Goal: Task Accomplishment & Management: Manage account settings

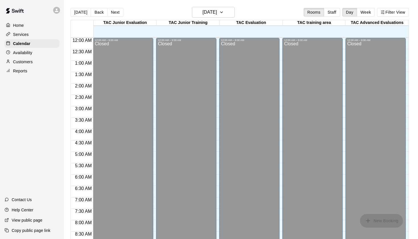
scroll to position [335, 0]
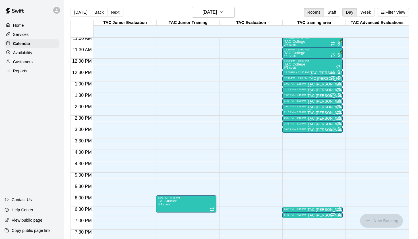
scroll to position [258, 0]
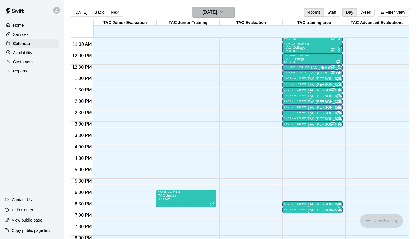
click at [217, 15] on h6 "[DATE]" at bounding box center [210, 12] width 15 height 8
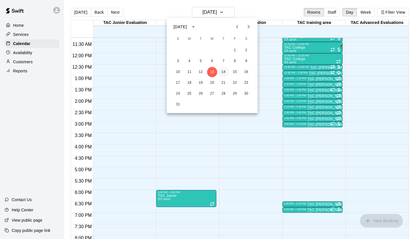
click at [224, 73] on button "14" at bounding box center [224, 72] width 10 height 10
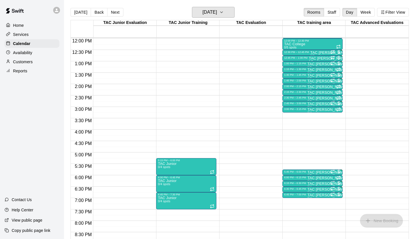
scroll to position [272, 0]
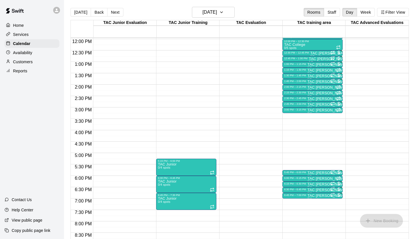
click at [25, 55] on p "Availability" at bounding box center [22, 53] width 19 height 6
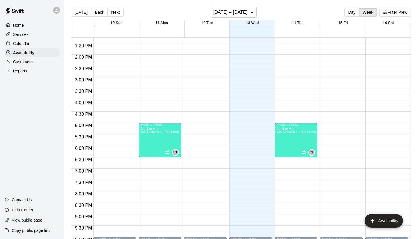
scroll to position [309, 0]
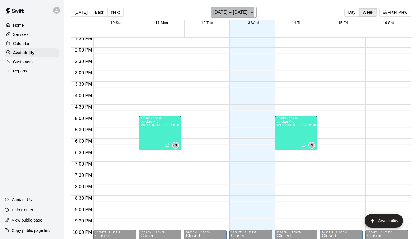
click at [229, 13] on h6 "[DATE] – [DATE]" at bounding box center [230, 12] width 34 height 8
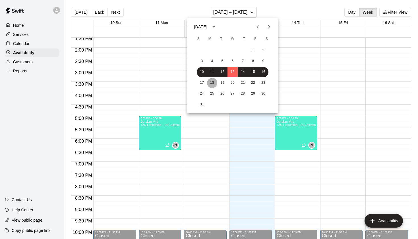
click at [213, 85] on button "18" at bounding box center [212, 83] width 10 height 10
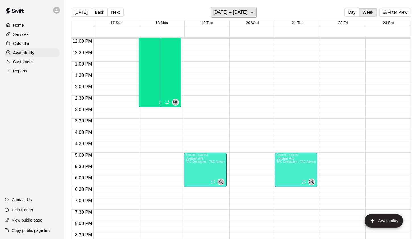
scroll to position [0, 0]
click at [150, 155] on div "12:00 AM – 9:00 AM Closed 10:00 AM – 3:00 PM [PERSON_NAME] TAC Evaluation , TAC…" at bounding box center [160, 38] width 43 height 546
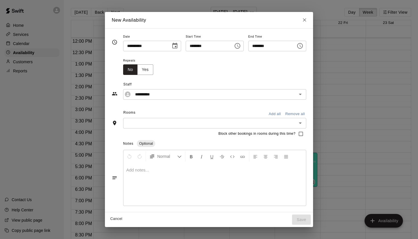
click at [304, 48] on icon "Choose time, selected time is 5:30 PM" at bounding box center [300, 45] width 7 height 7
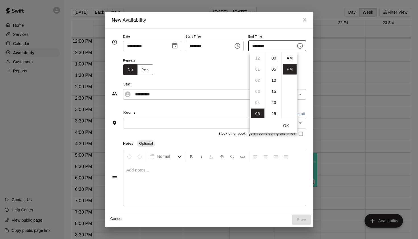
scroll to position [10, 0]
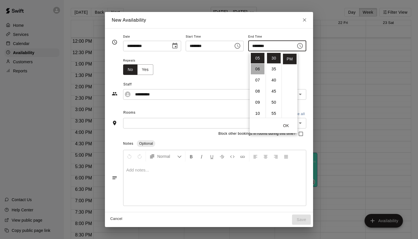
click at [260, 71] on li "06" at bounding box center [258, 69] width 14 height 11
type input "********"
click at [223, 65] on div "Repeats No Yes" at bounding box center [214, 66] width 183 height 18
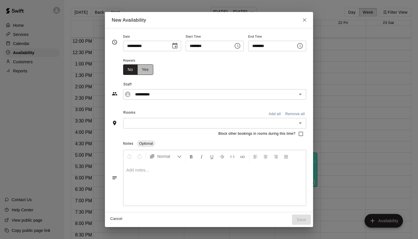
click at [145, 71] on button "Yes" at bounding box center [145, 69] width 16 height 11
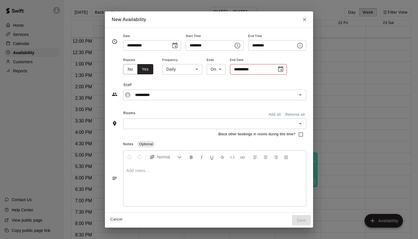
click at [278, 71] on icon "Choose date" at bounding box center [281, 69] width 7 height 7
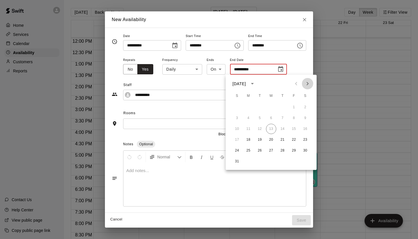
click at [308, 85] on icon "Next month" at bounding box center [308, 83] width 2 height 3
click at [246, 109] on button "1" at bounding box center [249, 107] width 10 height 10
type input "**********"
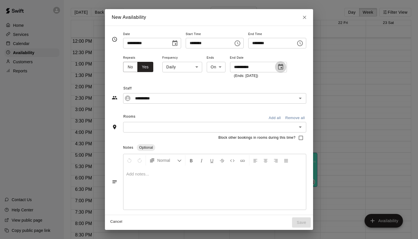
click at [280, 63] on button "Choose date, selected date is Sep 1, 2025" at bounding box center [280, 66] width 11 height 11
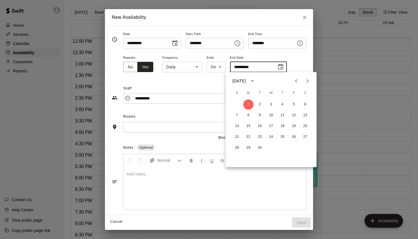
click at [298, 32] on span "End Time" at bounding box center [277, 34] width 58 height 8
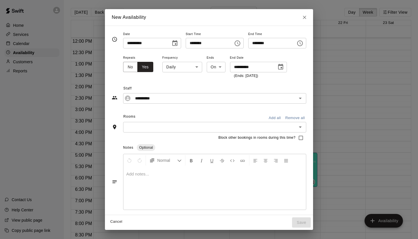
click at [230, 128] on input "text" at bounding box center [210, 127] width 170 height 7
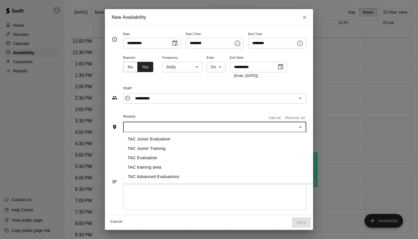
click at [178, 157] on li "TAC Evaluation" at bounding box center [219, 157] width 192 height 9
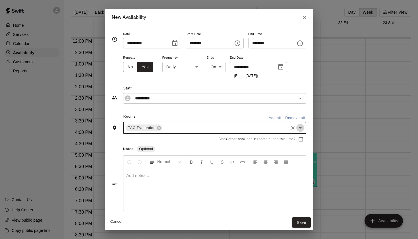
click at [304, 128] on icon "Open" at bounding box center [300, 127] width 7 height 7
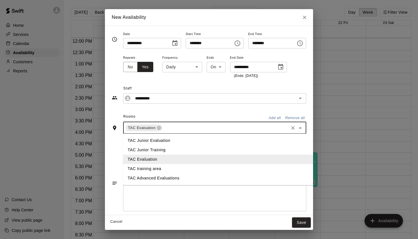
click at [177, 176] on li "TAC Advanced Evaluations" at bounding box center [219, 177] width 192 height 9
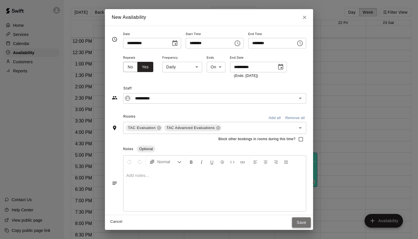
click at [299, 223] on button "Save" at bounding box center [301, 222] width 19 height 11
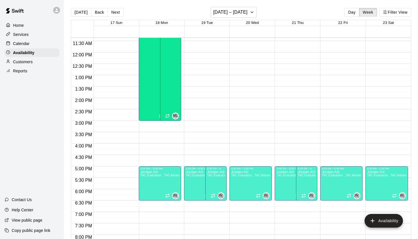
scroll to position [266, 0]
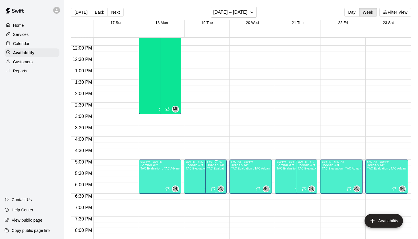
click at [223, 170] on span "TAC Evaluation , TAC Advanced Evaluations" at bounding box center [237, 168] width 60 height 3
click at [211, 189] on icon "delete" at bounding box center [213, 186] width 4 height 5
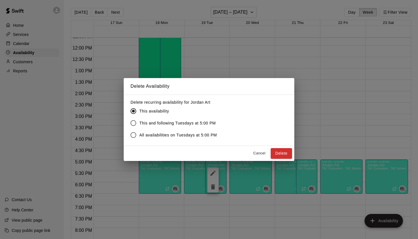
click at [186, 124] on span "This and following Tuesdays at 5:00 PM" at bounding box center [177, 123] width 77 height 6
click at [191, 137] on span "All availabilities on Tuesdays at 5:00 PM" at bounding box center [178, 135] width 78 height 6
click at [280, 154] on button "Delete" at bounding box center [281, 153] width 21 height 11
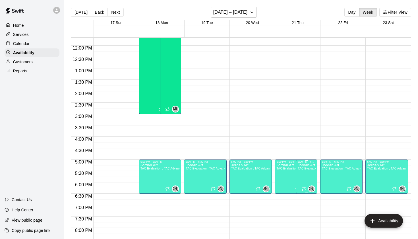
click at [306, 184] on icon "delete" at bounding box center [304, 182] width 4 height 5
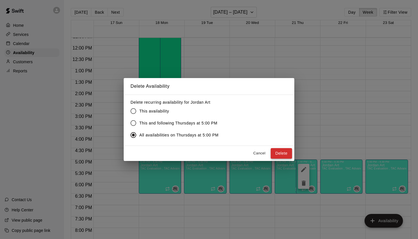
click at [283, 153] on button "Delete" at bounding box center [281, 153] width 21 height 11
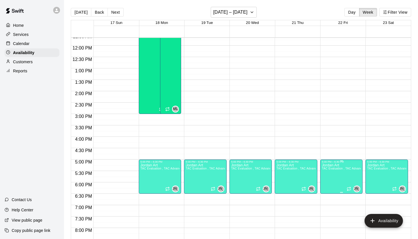
click at [328, 183] on icon "delete" at bounding box center [328, 182] width 4 height 5
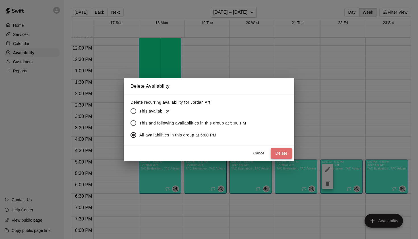
click at [278, 153] on button "Delete" at bounding box center [281, 153] width 21 height 11
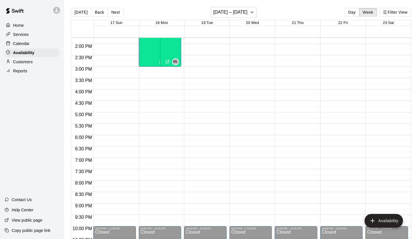
scroll to position [308, 0]
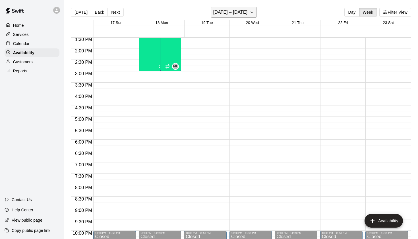
click at [250, 9] on icon "button" at bounding box center [252, 12] width 5 height 7
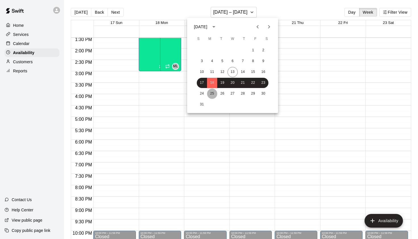
click at [211, 96] on button "25" at bounding box center [212, 94] width 10 height 10
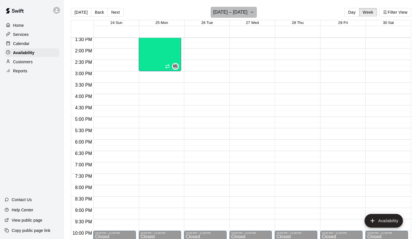
click at [243, 15] on h6 "[DATE] – [DATE]" at bounding box center [230, 12] width 34 height 8
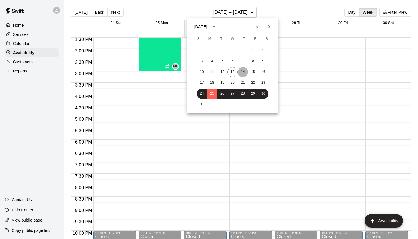
click at [245, 73] on button "14" at bounding box center [243, 72] width 10 height 10
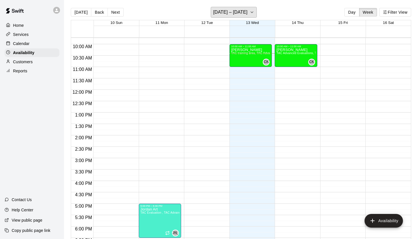
scroll to position [220, 0]
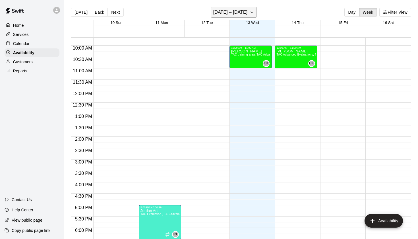
click at [241, 13] on h6 "[DATE] – [DATE]" at bounding box center [230, 12] width 34 height 8
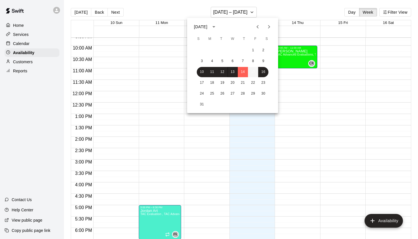
click at [253, 71] on button "15" at bounding box center [253, 72] width 10 height 10
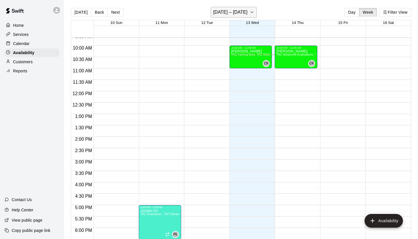
click at [244, 13] on h6 "[DATE] – [DATE]" at bounding box center [230, 12] width 34 height 8
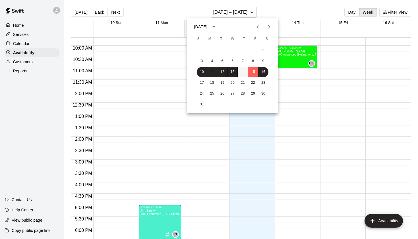
click at [244, 74] on button "14" at bounding box center [243, 72] width 10 height 10
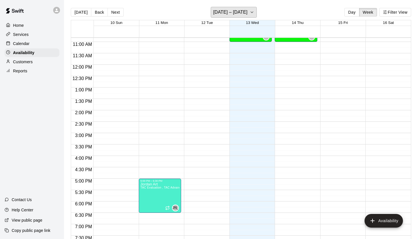
scroll to position [254, 0]
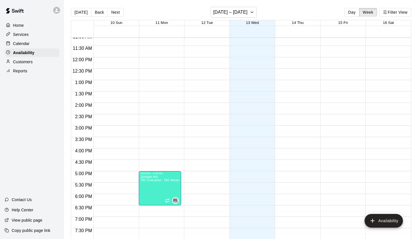
click at [296, 171] on div "12:00 AM – 9:00 AM Closed 10:00 AM – 11:00 AM [PERSON_NAME] TAC Advanced Evalua…" at bounding box center [296, 57] width 43 height 546
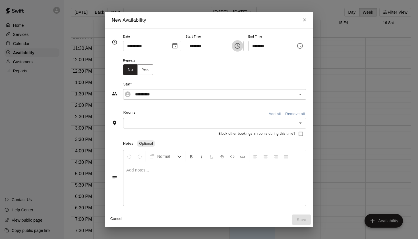
click at [237, 49] on icon "Choose time, selected time is 4:45 PM" at bounding box center [237, 45] width 7 height 7
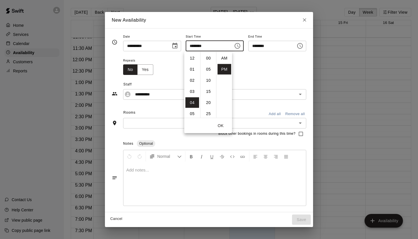
scroll to position [10, 0]
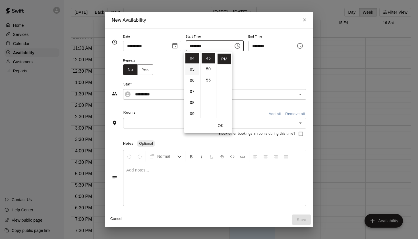
click at [194, 67] on li "05" at bounding box center [193, 69] width 14 height 11
type input "********"
click at [209, 71] on li "10" at bounding box center [209, 72] width 14 height 11
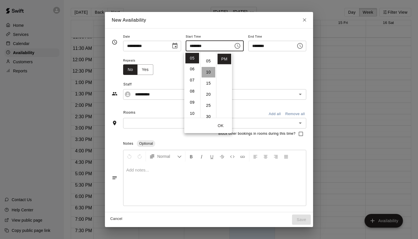
type input "********"
click at [301, 48] on icon "Choose time, selected time is 6:15 PM" at bounding box center [300, 45] width 7 height 7
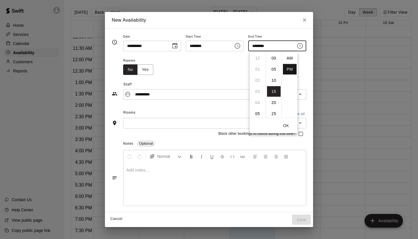
scroll to position [10, 0]
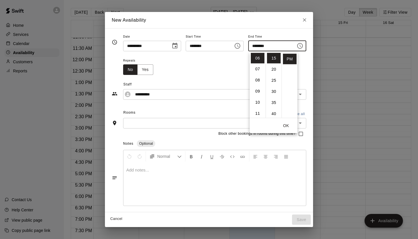
click at [227, 63] on div "Repeats No Yes" at bounding box center [214, 66] width 183 height 18
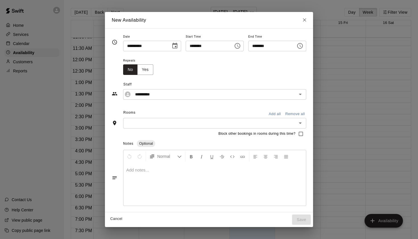
click at [193, 120] on input "text" at bounding box center [210, 123] width 170 height 7
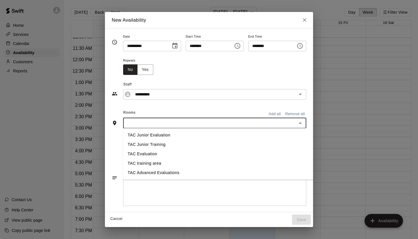
click at [158, 172] on li "TAC Advanced Evaluations" at bounding box center [219, 172] width 192 height 9
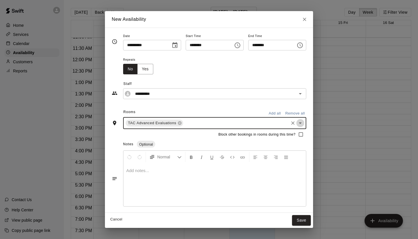
click at [304, 123] on icon "Open" at bounding box center [300, 123] width 7 height 7
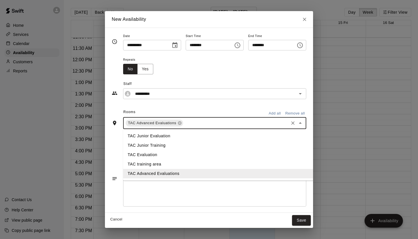
click at [175, 154] on li "TAC Evaluation" at bounding box center [219, 154] width 192 height 9
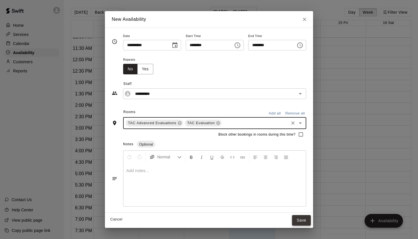
click at [308, 221] on button "Save" at bounding box center [301, 220] width 19 height 11
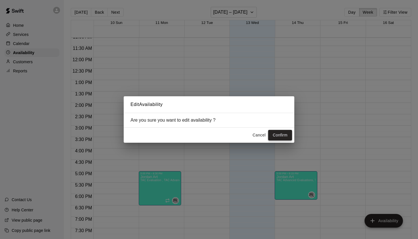
click at [283, 135] on button "Confirm" at bounding box center [280, 135] width 24 height 11
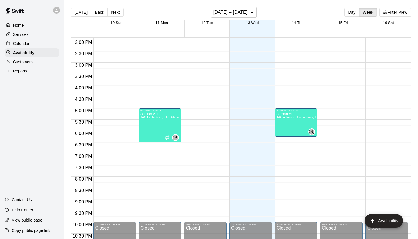
scroll to position [227, 0]
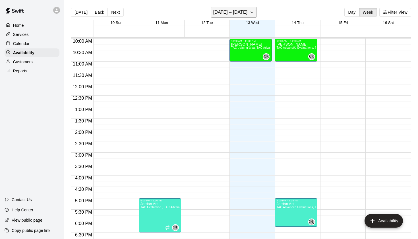
click at [250, 17] on button "[DATE] – [DATE]" at bounding box center [234, 12] width 46 height 11
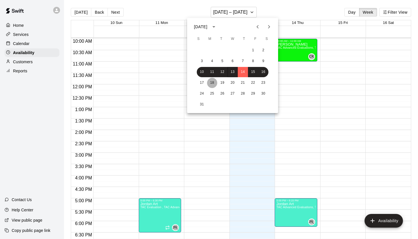
click at [211, 86] on button "18" at bounding box center [212, 83] width 10 height 10
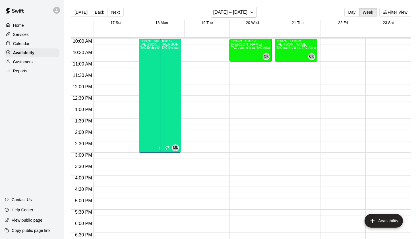
click at [152, 201] on div "12:00 AM – 9:00 AM Closed 10:00 AM – 3:00 PM [PERSON_NAME] TAC Evaluation , TAC…" at bounding box center [160, 84] width 43 height 546
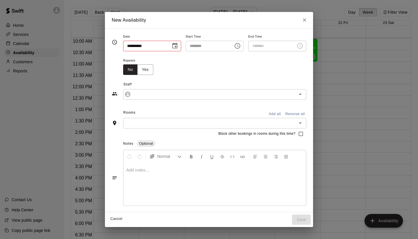
type input "**********"
type input "********"
type input "**********"
click at [147, 69] on button "Yes" at bounding box center [145, 69] width 16 height 11
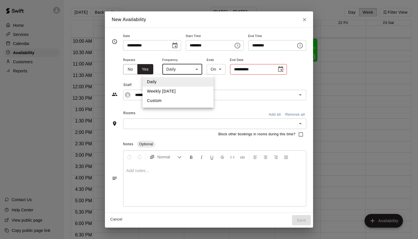
click at [193, 70] on body "Home Services Calendar Availability Customers Reports Contact Us Help Center Vi…" at bounding box center [209, 124] width 418 height 248
click at [178, 95] on li "Weekly [DATE]" at bounding box center [178, 91] width 71 height 9
type input "******"
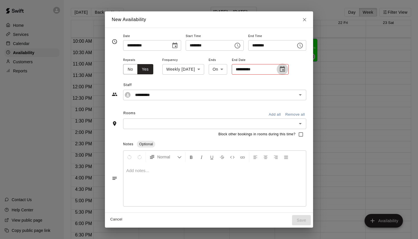
click at [286, 71] on icon "Choose date" at bounding box center [282, 69] width 7 height 7
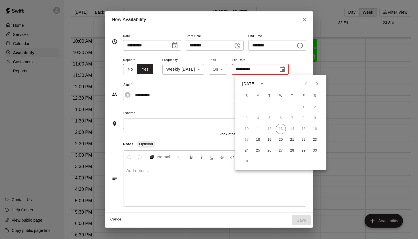
click at [315, 85] on icon "Next month" at bounding box center [317, 83] width 7 height 7
click at [259, 110] on button "1" at bounding box center [258, 107] width 10 height 10
type input "**********"
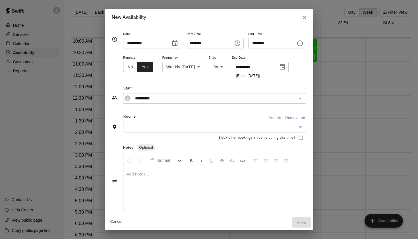
click at [204, 133] on div "Block other bookings in rooms during this time?" at bounding box center [209, 137] width 195 height 11
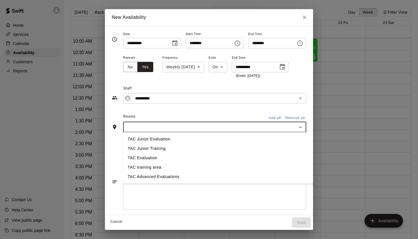
click at [204, 129] on input "text" at bounding box center [210, 127] width 170 height 7
click at [169, 156] on li "TAC Evaluation" at bounding box center [219, 157] width 192 height 9
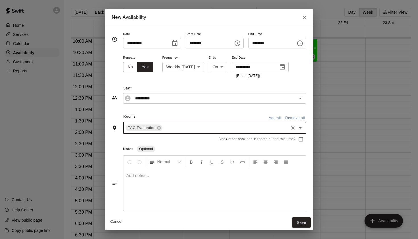
click at [191, 125] on input "text" at bounding box center [225, 127] width 125 height 7
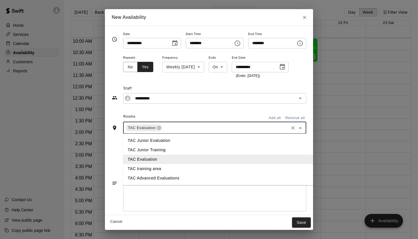
click at [175, 177] on li "TAC Advanced Evaluations" at bounding box center [219, 177] width 192 height 9
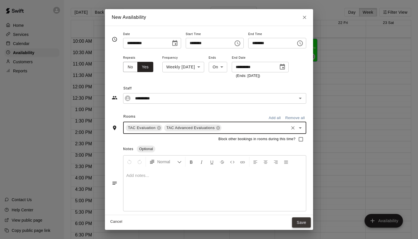
click at [308, 224] on button "Save" at bounding box center [301, 222] width 19 height 11
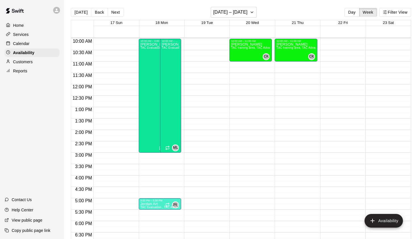
scroll to position [258, 0]
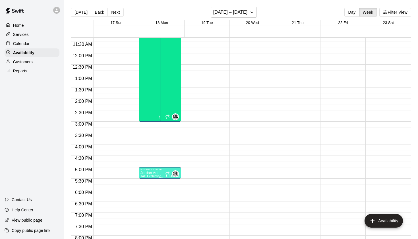
click at [159, 176] on span "TAC Evaluation , TAC Advanced Evaluations" at bounding box center [171, 175] width 60 height 3
click at [159, 178] on div at bounding box center [209, 119] width 418 height 239
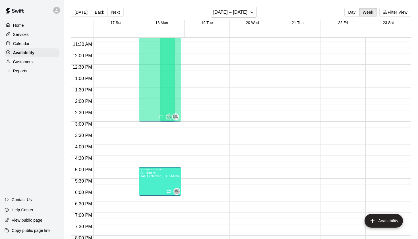
drag, startPoint x: 160, startPoint y: 177, endPoint x: 159, endPoint y: 196, distance: 19.1
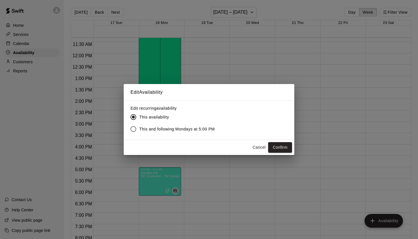
click at [204, 130] on span "This and following Mondays at 5:00 PM" at bounding box center [176, 129] width 75 height 6
click at [276, 149] on button "Confirm" at bounding box center [280, 147] width 24 height 11
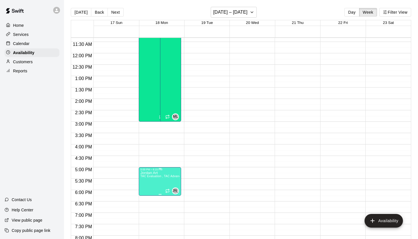
click at [205, 169] on div at bounding box center [209, 119] width 418 height 239
click at [205, 169] on div "12:00 AM – 9:00 AM Closed 10:00 PM – 11:59 PM Closed" at bounding box center [205, 53] width 43 height 546
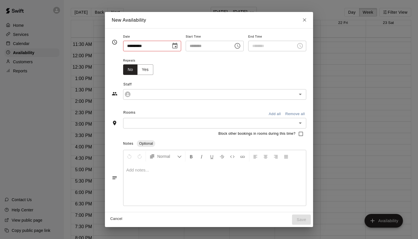
type input "**********"
type input "********"
type input "**********"
click at [300, 47] on button "Choose time, selected time is 5:30 PM" at bounding box center [300, 45] width 11 height 11
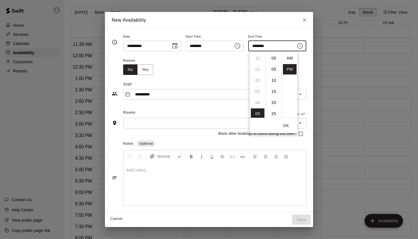
scroll to position [10, 0]
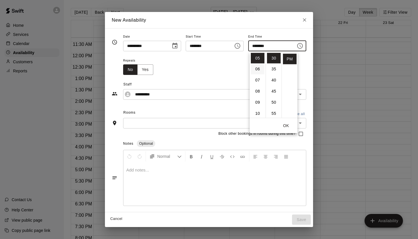
click at [258, 72] on li "06" at bounding box center [258, 69] width 14 height 11
type input "********"
click at [230, 64] on div "Repeats No Yes" at bounding box center [214, 66] width 183 height 18
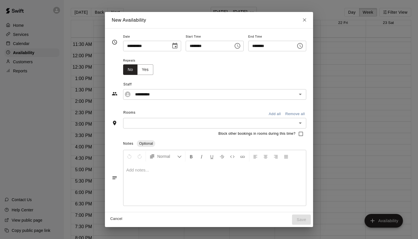
click at [150, 75] on div "**********" at bounding box center [209, 87] width 195 height 25
click at [143, 72] on button "Yes" at bounding box center [145, 69] width 16 height 11
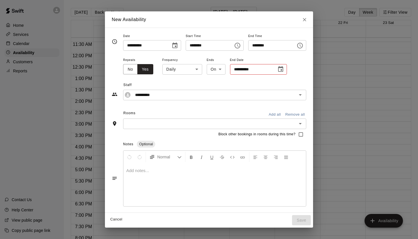
click at [187, 72] on body "Home Services Calendar Availability Customers Reports Contact Us Help Center Vi…" at bounding box center [209, 124] width 418 height 248
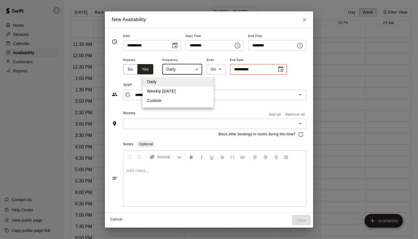
click at [180, 94] on li "Weekly [DATE]" at bounding box center [178, 91] width 71 height 9
type input "******"
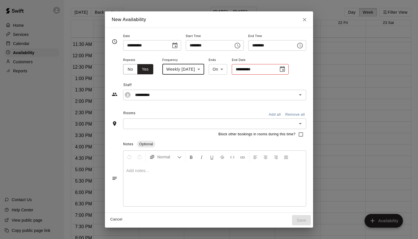
click at [254, 70] on input "**********" at bounding box center [253, 69] width 43 height 11
click at [288, 74] on button "Choose date" at bounding box center [282, 68] width 11 height 11
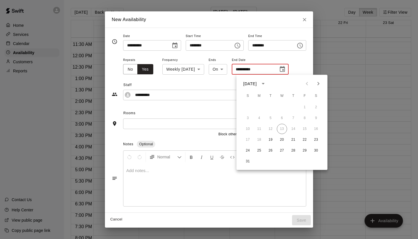
click at [322, 85] on button "Next month" at bounding box center [318, 83] width 11 height 11
click at [270, 106] on button "2" at bounding box center [271, 107] width 10 height 10
type input "**********"
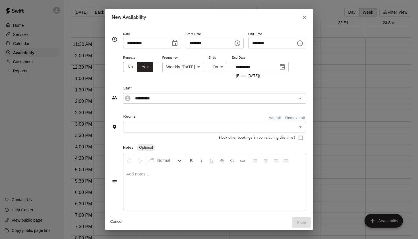
click at [258, 124] on input "text" at bounding box center [210, 127] width 170 height 7
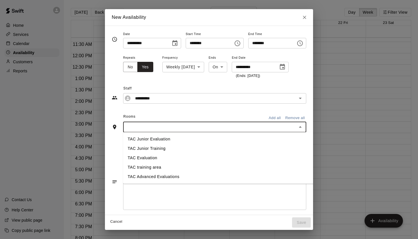
click at [177, 175] on li "TAC Advanced Evaluations" at bounding box center [219, 176] width 192 height 9
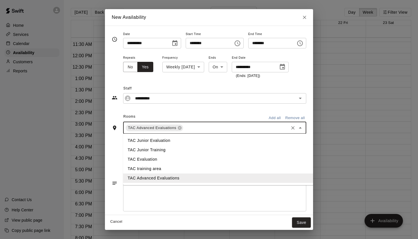
click at [198, 127] on input "text" at bounding box center [236, 127] width 104 height 7
click at [179, 158] on li "TAC Evaluation" at bounding box center [219, 159] width 192 height 9
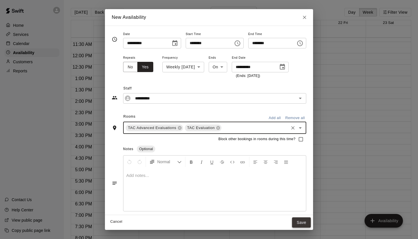
click at [307, 223] on button "Save" at bounding box center [301, 222] width 19 height 11
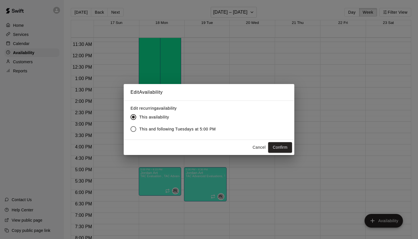
click at [259, 149] on button "Cancel" at bounding box center [259, 147] width 18 height 11
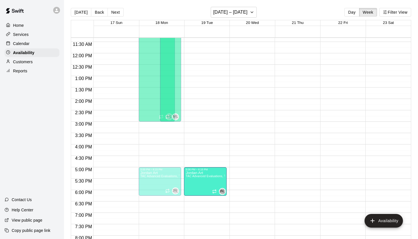
drag, startPoint x: 205, startPoint y: 200, endPoint x: 205, endPoint y: 196, distance: 4.0
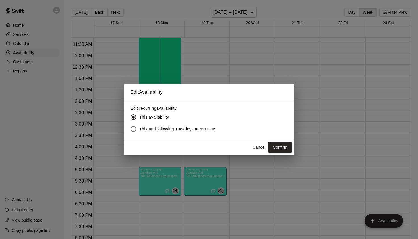
click at [190, 128] on span "This and following Tuesdays at 5:00 PM" at bounding box center [177, 129] width 77 height 6
click at [275, 149] on button "Confirm" at bounding box center [280, 147] width 24 height 11
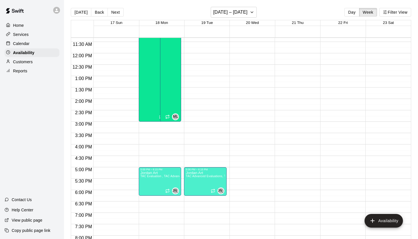
click at [251, 170] on div "12:00 AM – 9:00 AM Closed 10:00 AM – 11:00 AM [PERSON_NAME] TAC training area, …" at bounding box center [251, 53] width 43 height 546
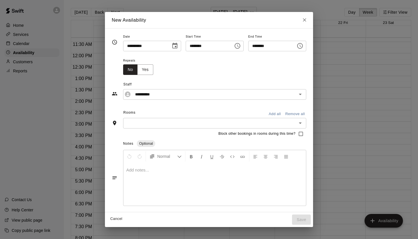
click at [212, 120] on input "text" at bounding box center [210, 123] width 170 height 7
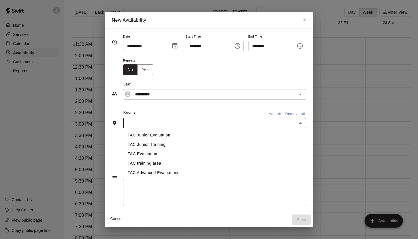
click at [176, 172] on li "TAC Advanced Evaluations" at bounding box center [219, 172] width 192 height 9
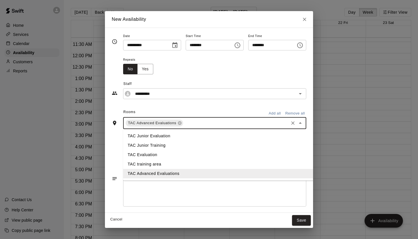
click at [204, 120] on input "text" at bounding box center [236, 123] width 104 height 7
click at [180, 158] on li "TAC Evaluation" at bounding box center [219, 154] width 192 height 9
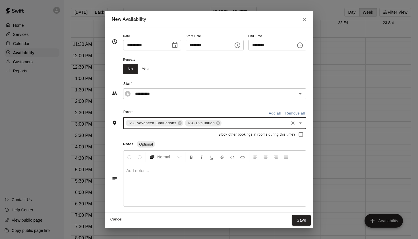
click at [144, 70] on button "Yes" at bounding box center [145, 69] width 16 height 11
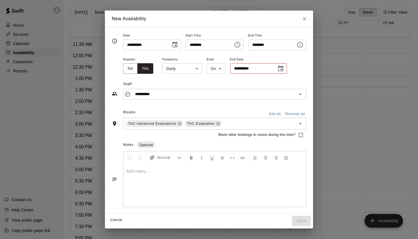
click at [194, 73] on body "Home Services Calendar Availability Customers Reports Contact Us Help Center Vi…" at bounding box center [209, 124] width 418 height 248
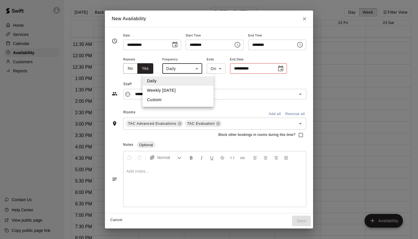
click at [193, 87] on li "Weekly [DATE]" at bounding box center [178, 90] width 71 height 9
type input "******"
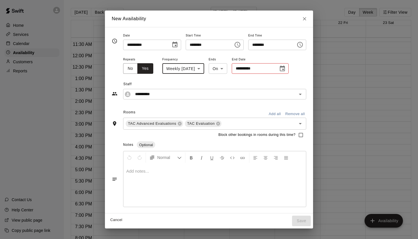
click at [256, 68] on input "**********" at bounding box center [253, 68] width 43 height 11
click at [286, 65] on icon "Choose date" at bounding box center [282, 68] width 7 height 7
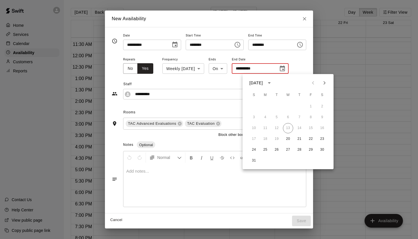
click at [326, 83] on icon "Next month" at bounding box center [324, 82] width 7 height 7
click at [291, 106] on button "3" at bounding box center [288, 106] width 10 height 10
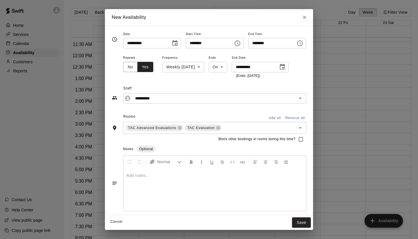
type input "**********"
click at [303, 43] on icon "Choose time, selected time is 5:30 PM" at bounding box center [300, 43] width 7 height 7
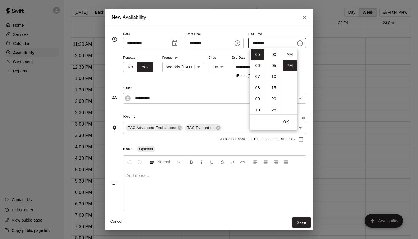
scroll to position [10, 0]
click at [258, 68] on li "06" at bounding box center [258, 65] width 14 height 11
click at [274, 56] on li "15" at bounding box center [274, 53] width 14 height 11
type input "********"
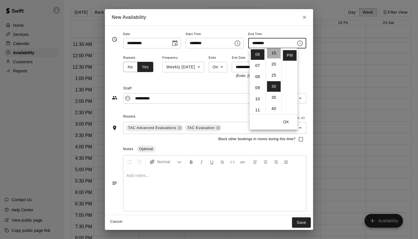
scroll to position [33, 0]
click at [298, 222] on button "Save" at bounding box center [301, 222] width 19 height 11
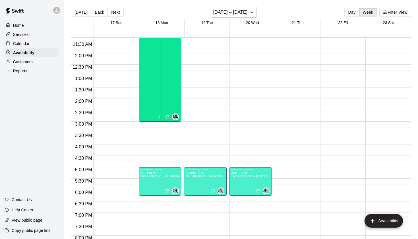
click at [293, 169] on div "12:00 AM – 9:00 AM Closed 10:00 AM – 11:00 AM [PERSON_NAME] TAC training area, …" at bounding box center [296, 53] width 43 height 546
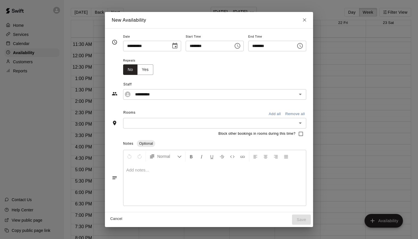
click at [303, 47] on icon "Choose time, selected time is 5:30 PM" at bounding box center [300, 45] width 7 height 7
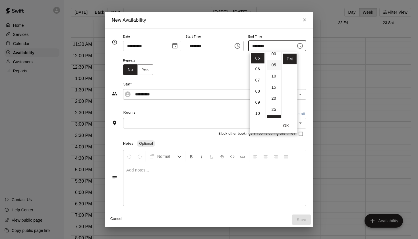
scroll to position [4, 0]
click at [274, 90] on li "15" at bounding box center [274, 87] width 14 height 11
click at [261, 67] on li "06" at bounding box center [258, 69] width 14 height 11
type input "********"
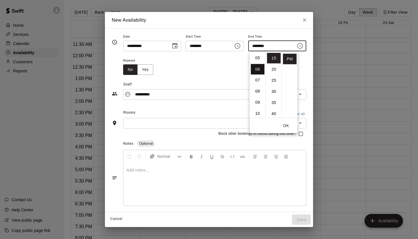
scroll to position [67, 0]
click at [208, 71] on div "Repeats No Yes" at bounding box center [214, 66] width 183 height 18
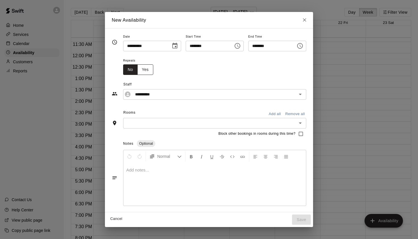
click at [143, 66] on button "Yes" at bounding box center [145, 69] width 16 height 11
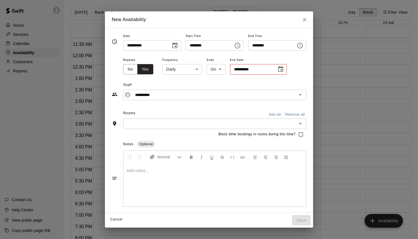
click at [270, 70] on div "**********" at bounding box center [258, 69] width 57 height 11
click at [278, 71] on icon "Choose date" at bounding box center [281, 69] width 7 height 7
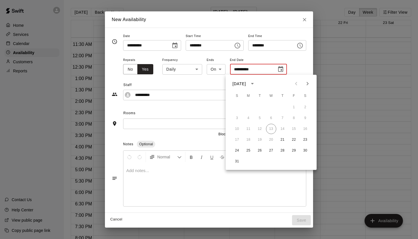
click at [309, 81] on icon "Next month" at bounding box center [308, 83] width 7 height 7
click at [283, 108] on button "4" at bounding box center [283, 107] width 10 height 10
type input "**********"
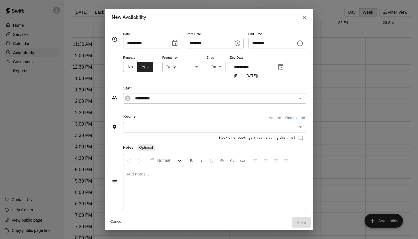
click at [226, 124] on input "text" at bounding box center [210, 127] width 170 height 7
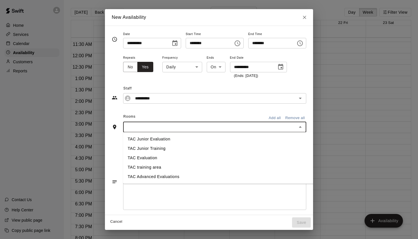
click at [186, 175] on li "TAC Advanced Evaluations" at bounding box center [219, 176] width 192 height 9
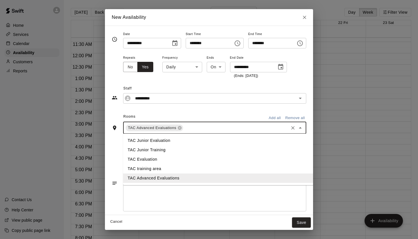
click at [204, 125] on input "text" at bounding box center [236, 127] width 104 height 7
click at [181, 167] on li "TAC training area" at bounding box center [219, 168] width 192 height 9
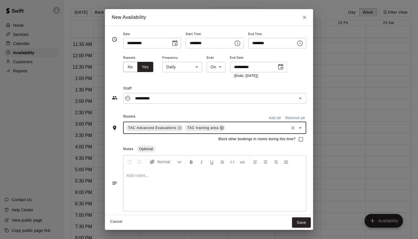
click at [220, 127] on icon at bounding box center [222, 128] width 4 height 4
click at [218, 127] on input "text" at bounding box center [236, 127] width 104 height 7
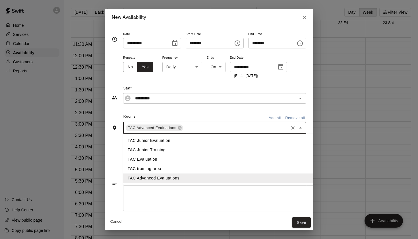
click at [200, 155] on li "TAC Evaluation" at bounding box center [219, 159] width 192 height 9
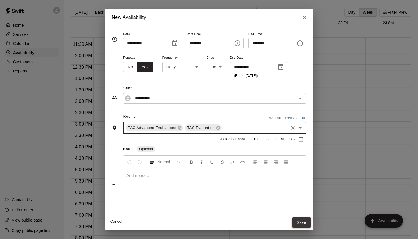
click at [305, 221] on button "Save" at bounding box center [301, 222] width 19 height 11
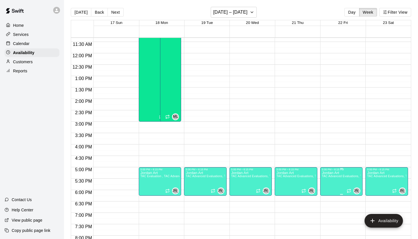
click at [330, 175] on span "TAC Advanced Evaluations, TAC Evaluation" at bounding box center [351, 175] width 59 height 3
click at [326, 197] on icon "delete" at bounding box center [327, 194] width 7 height 7
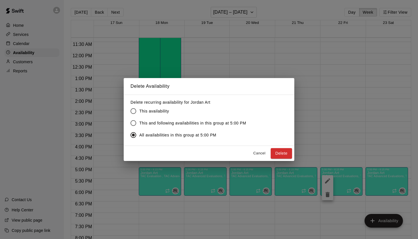
click at [173, 126] on span "This and following availabilities in this group at 5:00 PM" at bounding box center [192, 123] width 107 height 6
click at [167, 110] on span "This availability" at bounding box center [154, 111] width 30 height 6
click at [286, 152] on button "Delete" at bounding box center [281, 153] width 21 height 11
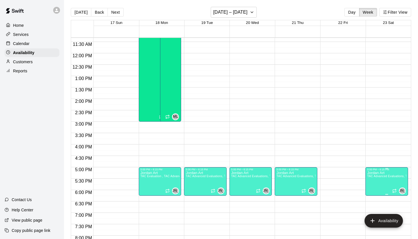
click at [373, 192] on icon "delete" at bounding box center [373, 190] width 4 height 5
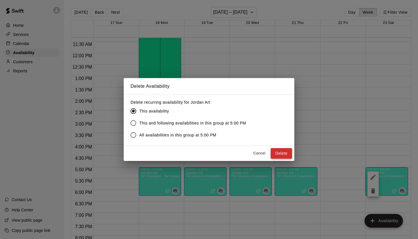
click at [275, 152] on button "Delete" at bounding box center [281, 153] width 21 height 11
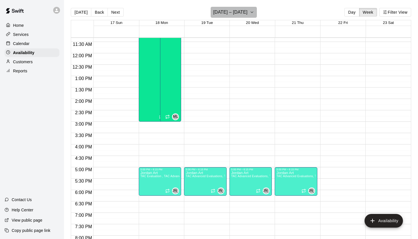
click at [246, 15] on button "[DATE] – [DATE]" at bounding box center [234, 12] width 46 height 11
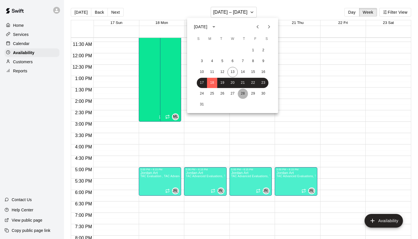
click at [244, 95] on button "28" at bounding box center [243, 94] width 10 height 10
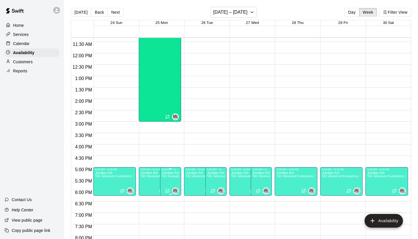
click at [166, 189] on icon "delete" at bounding box center [168, 190] width 4 height 5
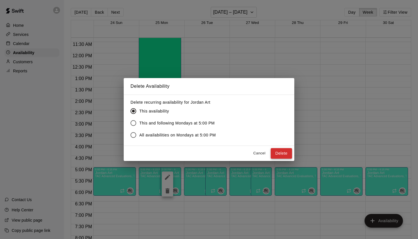
click at [280, 155] on button "Delete" at bounding box center [281, 153] width 21 height 11
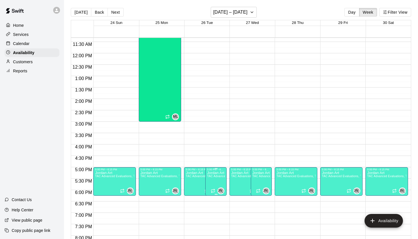
click at [214, 189] on icon "delete" at bounding box center [213, 190] width 4 height 5
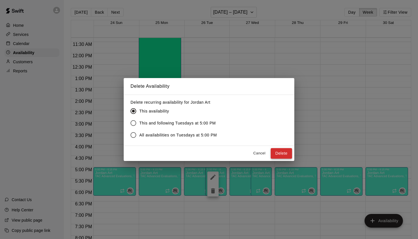
click at [277, 150] on button "Delete" at bounding box center [281, 153] width 21 height 11
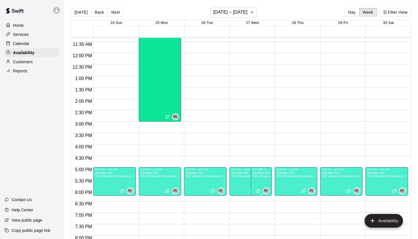
click at [258, 189] on icon "delete" at bounding box center [258, 190] width 4 height 5
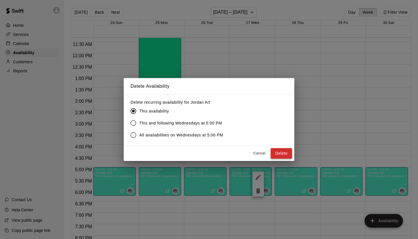
click at [279, 157] on button "Delete" at bounding box center [281, 153] width 21 height 11
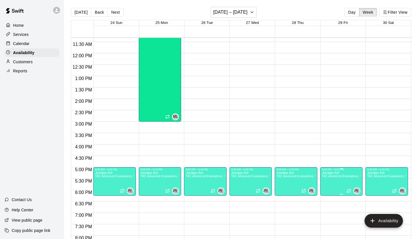
click at [330, 173] on p "Jordan Art" at bounding box center [341, 173] width 39 height 0
click at [327, 193] on icon "delete" at bounding box center [328, 192] width 4 height 5
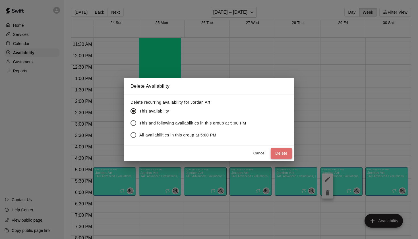
click at [282, 156] on button "Delete" at bounding box center [281, 153] width 21 height 11
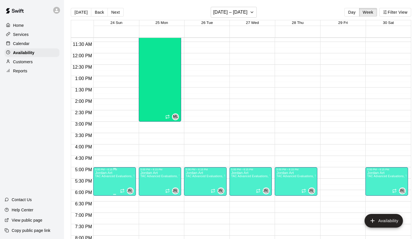
click at [123, 190] on icon "Recurring availability" at bounding box center [122, 190] width 5 height 5
click at [125, 209] on icon "delete" at bounding box center [126, 207] width 4 height 5
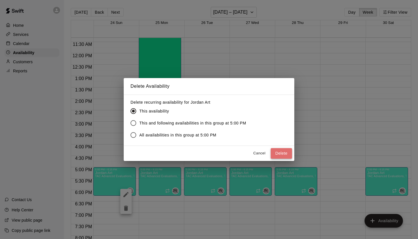
click at [286, 155] on button "Delete" at bounding box center [281, 153] width 21 height 11
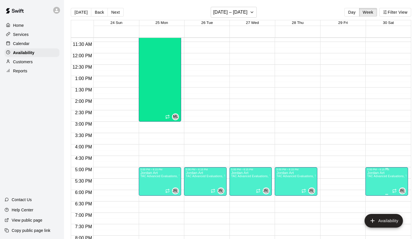
click at [372, 189] on icon "delete" at bounding box center [373, 190] width 4 height 5
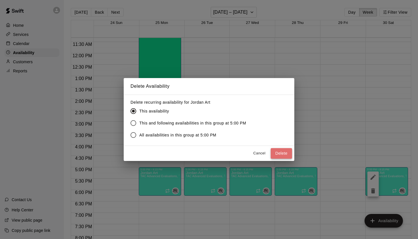
click at [285, 152] on button "Delete" at bounding box center [281, 153] width 21 height 11
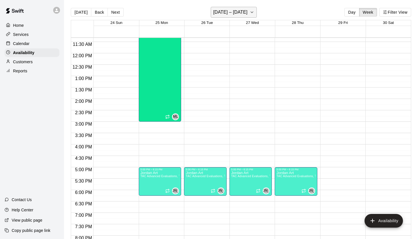
click at [250, 13] on icon "button" at bounding box center [252, 12] width 5 height 7
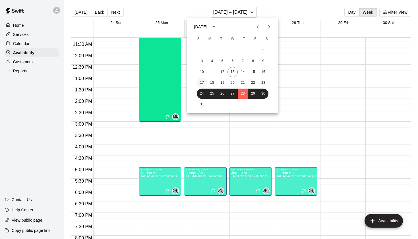
click at [204, 83] on button "17" at bounding box center [202, 83] width 10 height 10
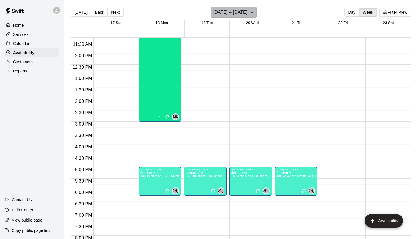
click at [250, 13] on icon "button" at bounding box center [252, 12] width 5 height 7
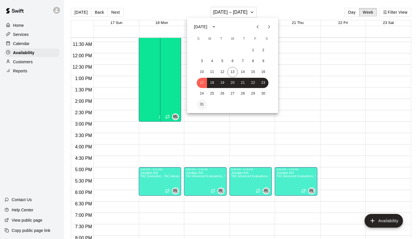
click at [202, 101] on button "31" at bounding box center [202, 104] width 10 height 10
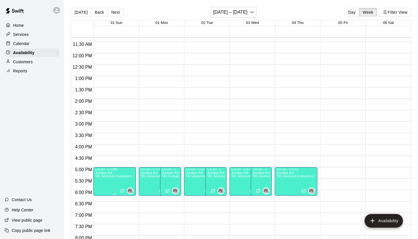
click at [124, 178] on span "TAC Advanced Evaluations, TAC Evaluation" at bounding box center [124, 175] width 59 height 3
click at [102, 194] on icon "delete" at bounding box center [101, 194] width 4 height 5
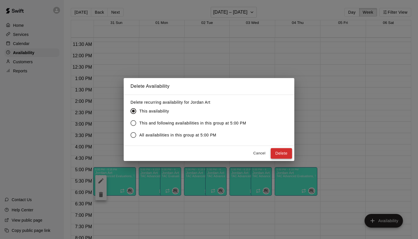
click at [276, 154] on button "Delete" at bounding box center [281, 153] width 21 height 11
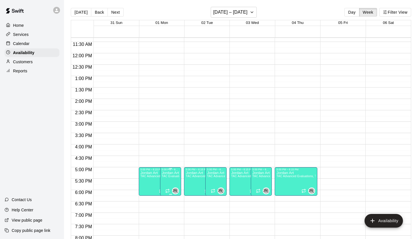
click at [170, 189] on icon "delete" at bounding box center [168, 190] width 4 height 5
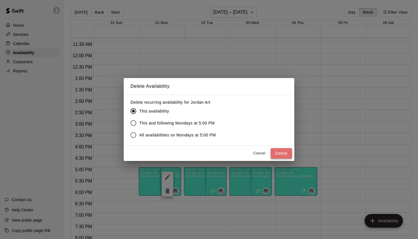
click at [283, 150] on button "Delete" at bounding box center [281, 153] width 21 height 11
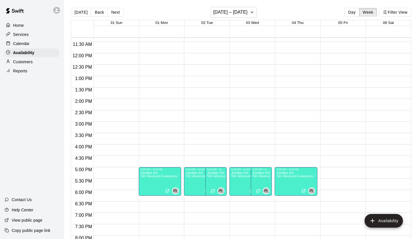
click at [211, 190] on icon "delete" at bounding box center [213, 190] width 7 height 7
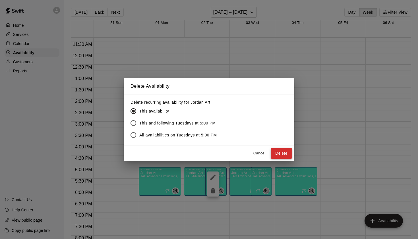
click at [277, 152] on button "Delete" at bounding box center [281, 153] width 21 height 11
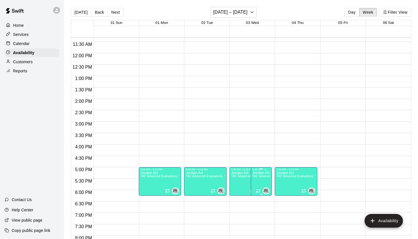
click at [264, 178] on span "TAC Advanced Evaluations, TAC Evaluation" at bounding box center [282, 175] width 59 height 3
click at [260, 193] on icon "delete" at bounding box center [258, 194] width 4 height 5
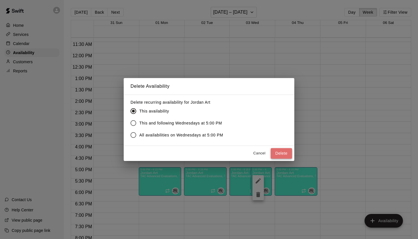
click at [276, 157] on button "Delete" at bounding box center [281, 153] width 21 height 11
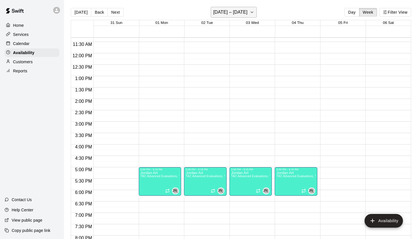
click at [248, 16] on h6 "[DATE] – [DATE]" at bounding box center [230, 12] width 34 height 8
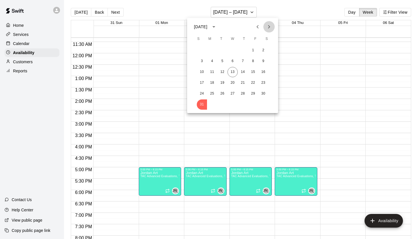
click at [269, 28] on icon "Next month" at bounding box center [269, 26] width 2 height 3
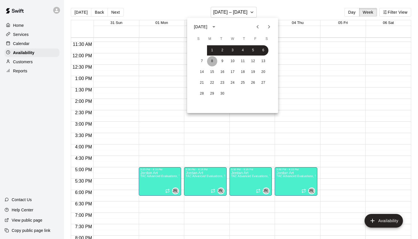
click at [212, 60] on button "8" at bounding box center [212, 61] width 10 height 10
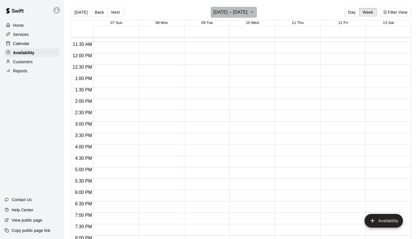
click at [242, 16] on h6 "[DATE] – [DATE]" at bounding box center [230, 12] width 34 height 8
